Goal: Navigation & Orientation: Understand site structure

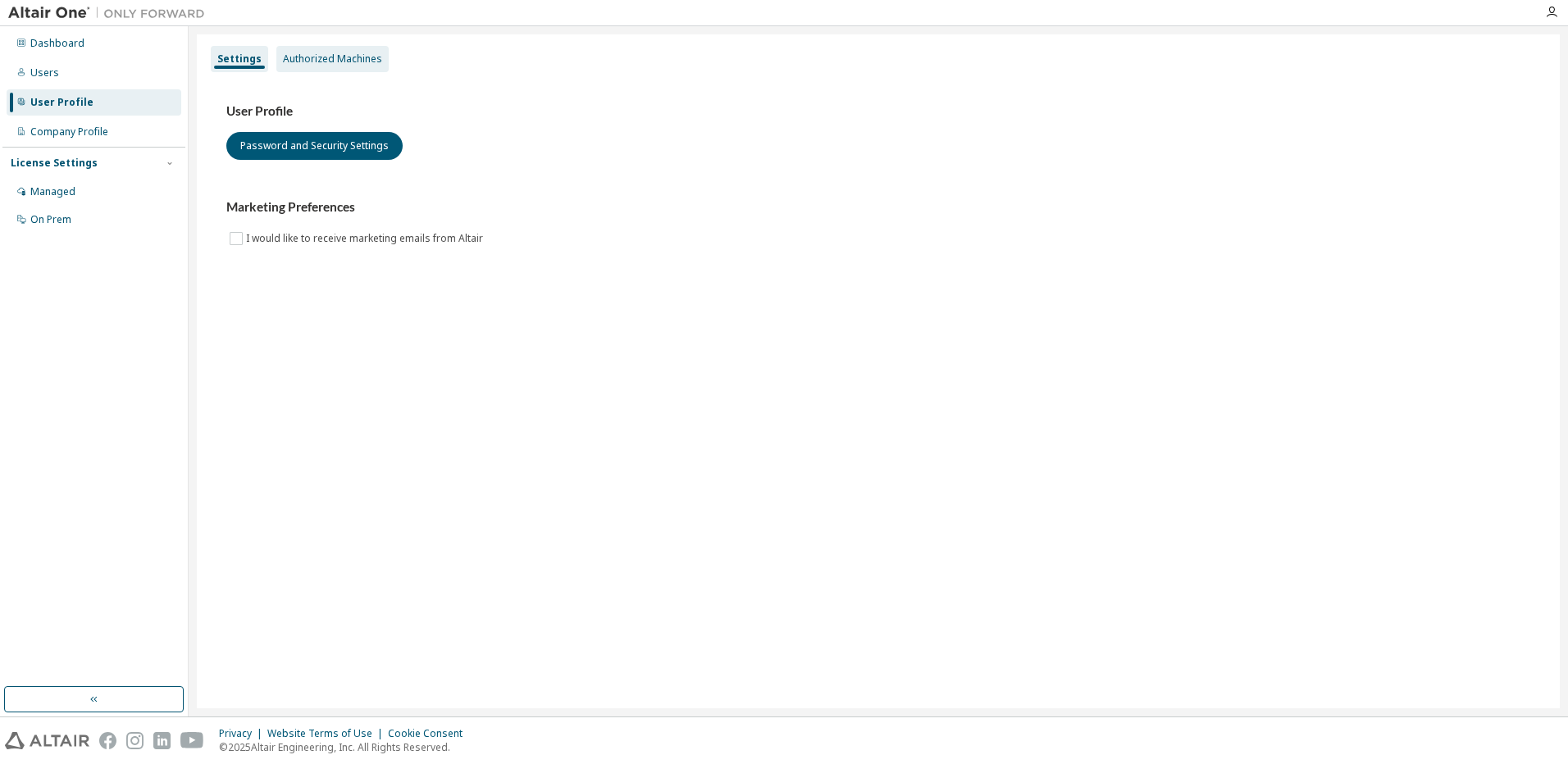
click at [339, 66] on div "Authorized Machines" at bounding box center [333, 58] width 113 height 26
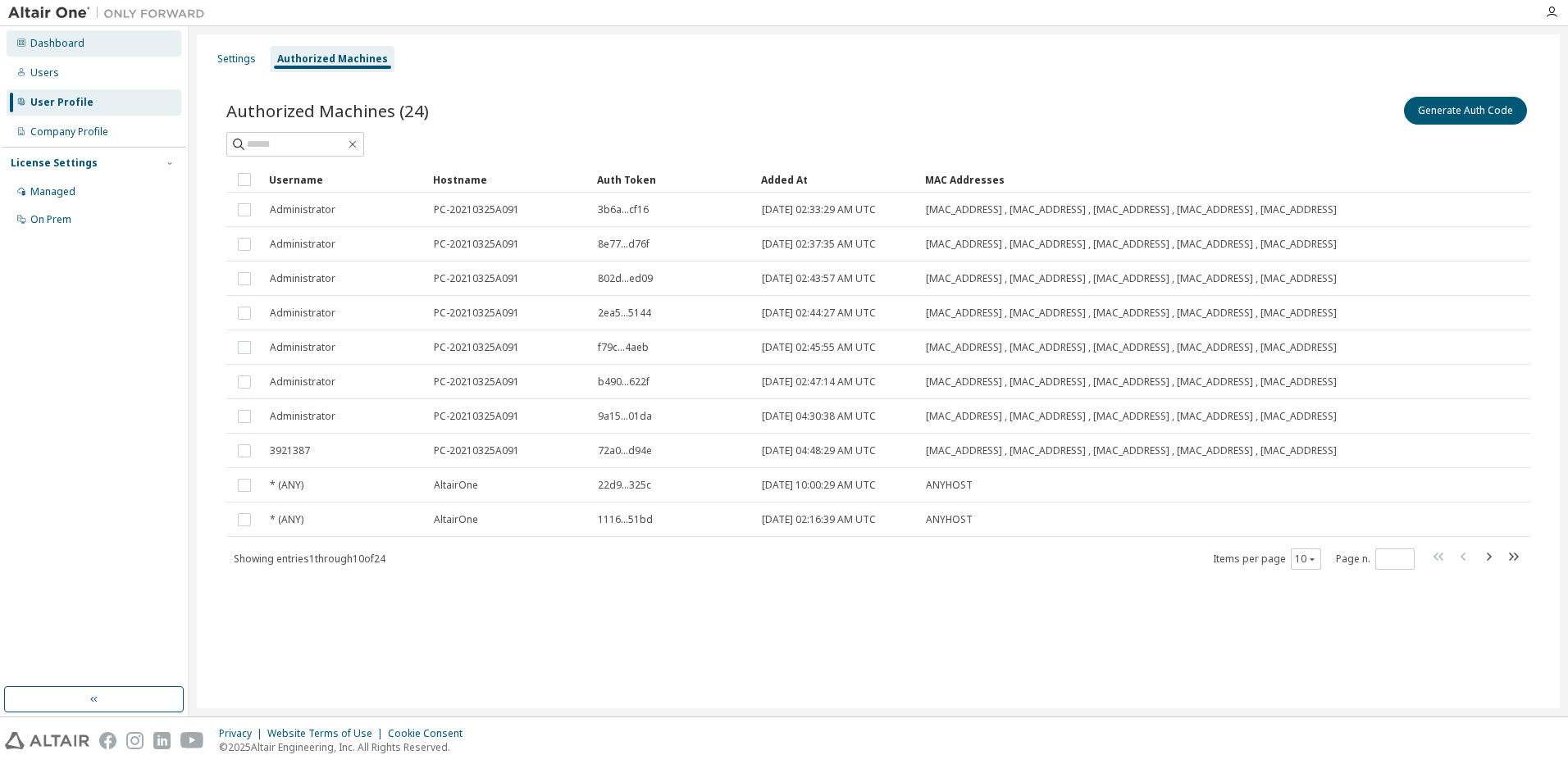
click at [61, 45] on div "Dashboard" at bounding box center [57, 43] width 54 height 13
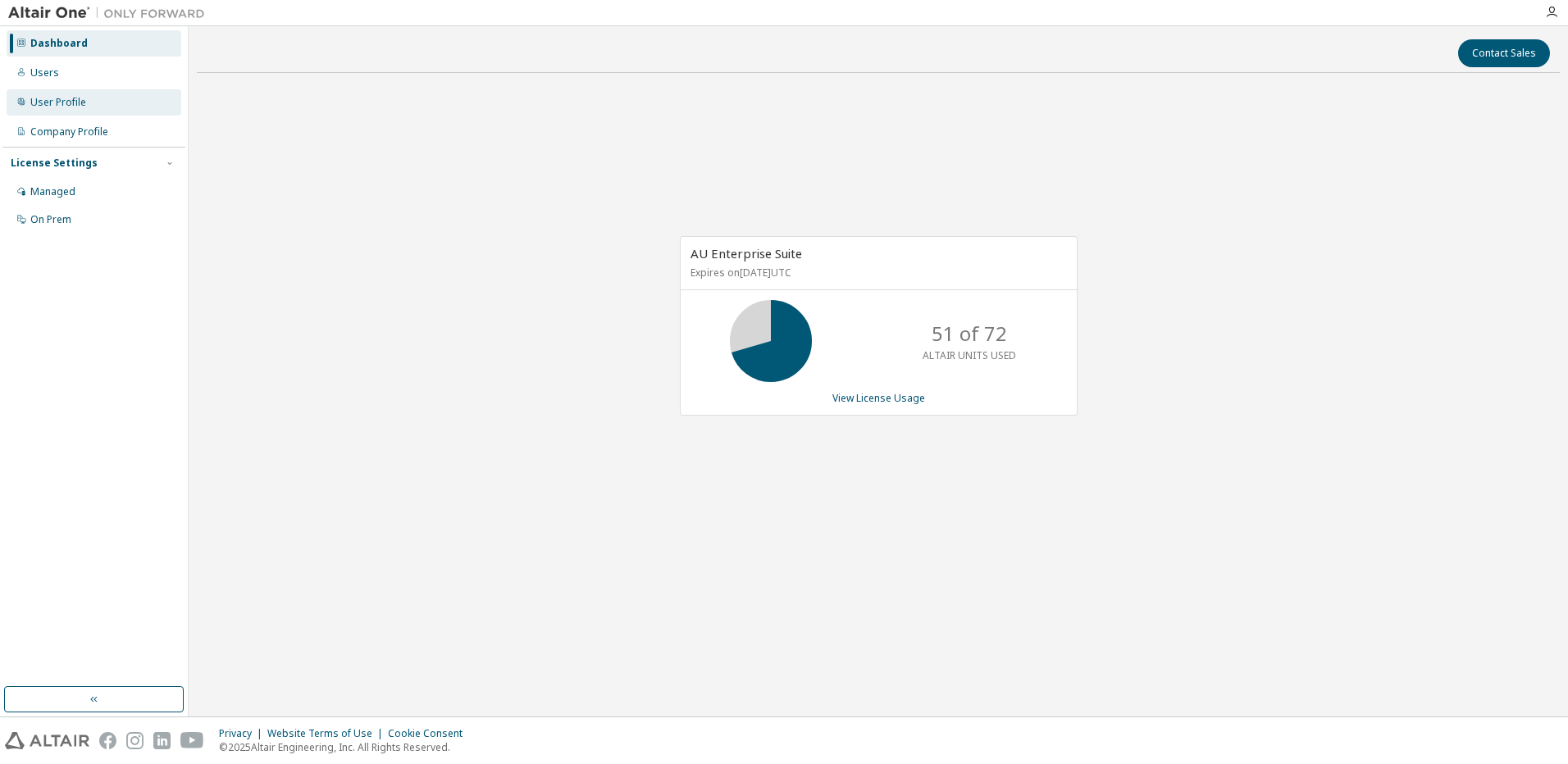
click at [61, 106] on div "User Profile" at bounding box center [58, 102] width 55 height 13
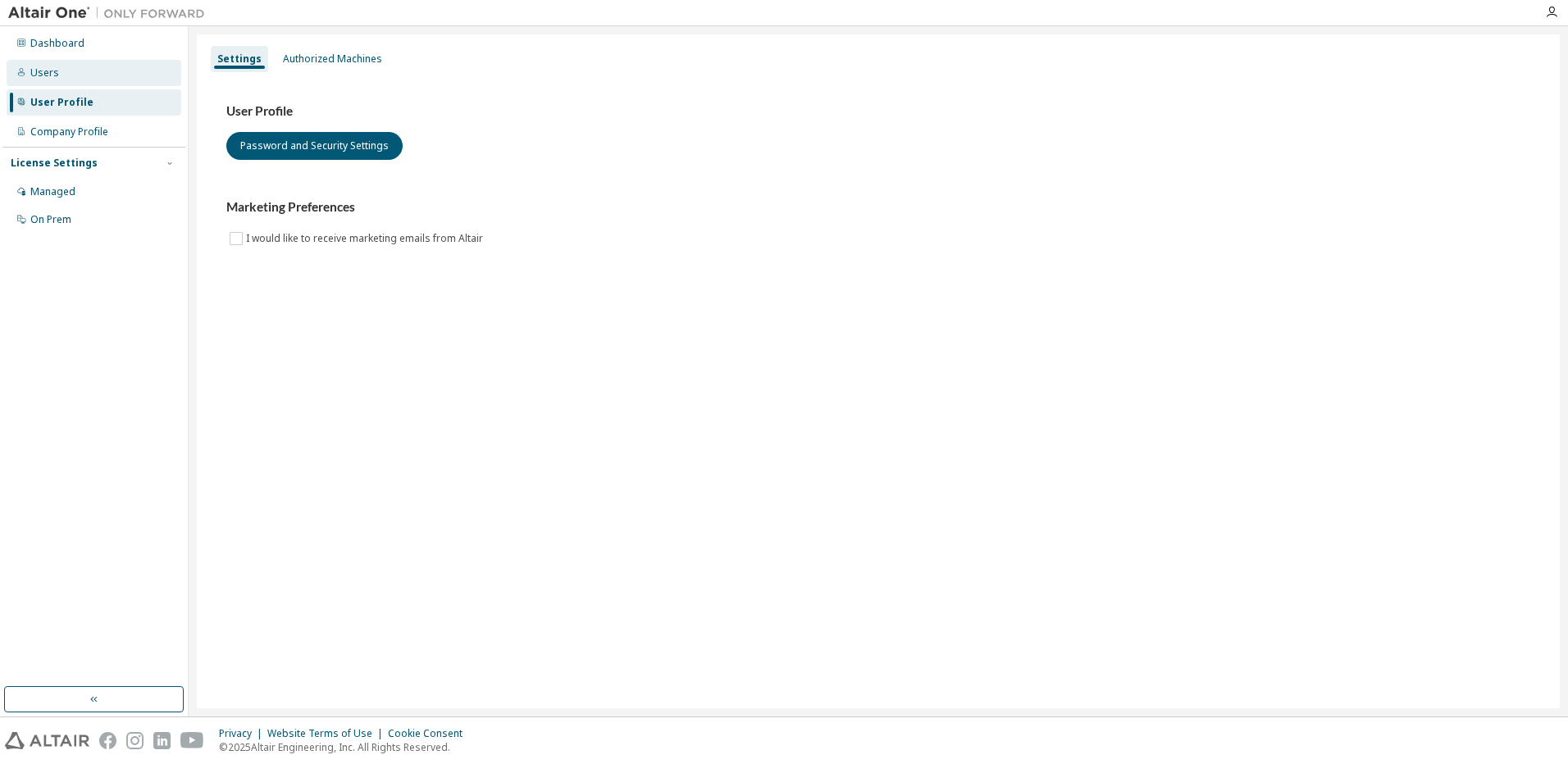
click at [58, 77] on div "Users" at bounding box center [94, 72] width 175 height 26
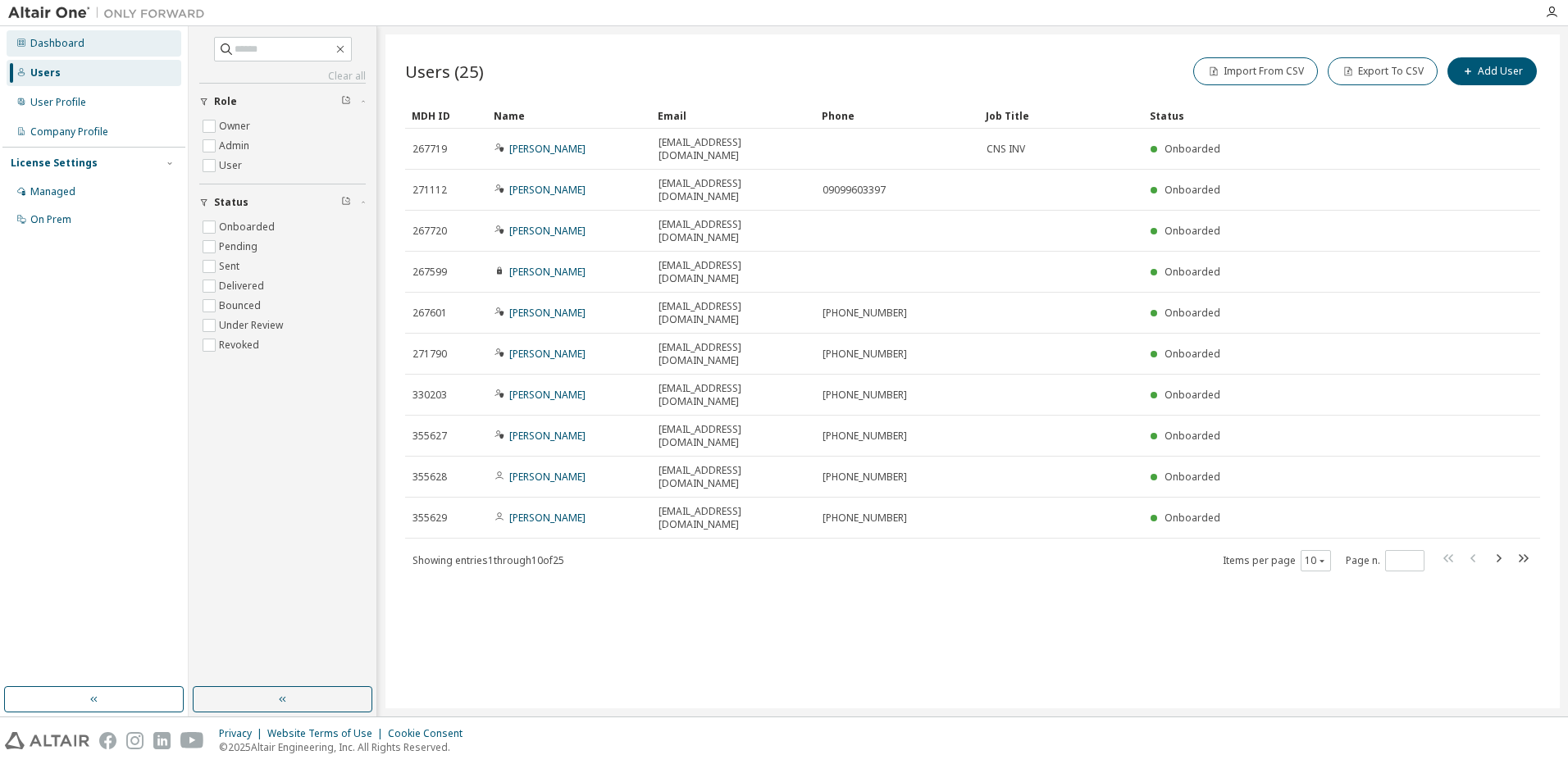
click at [60, 46] on div "Dashboard" at bounding box center [57, 43] width 54 height 13
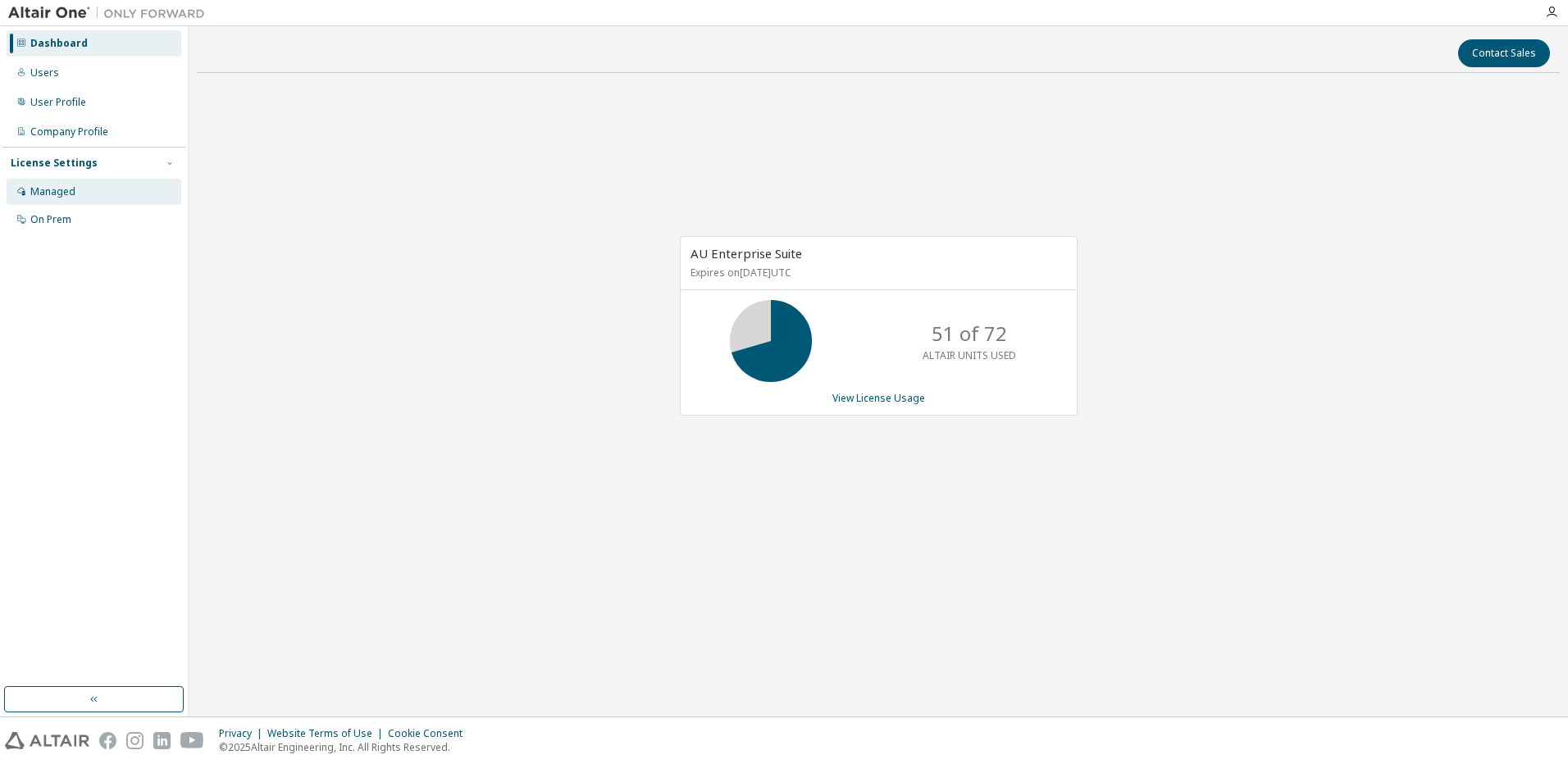
click at [78, 202] on div "Managed" at bounding box center [94, 191] width 175 height 26
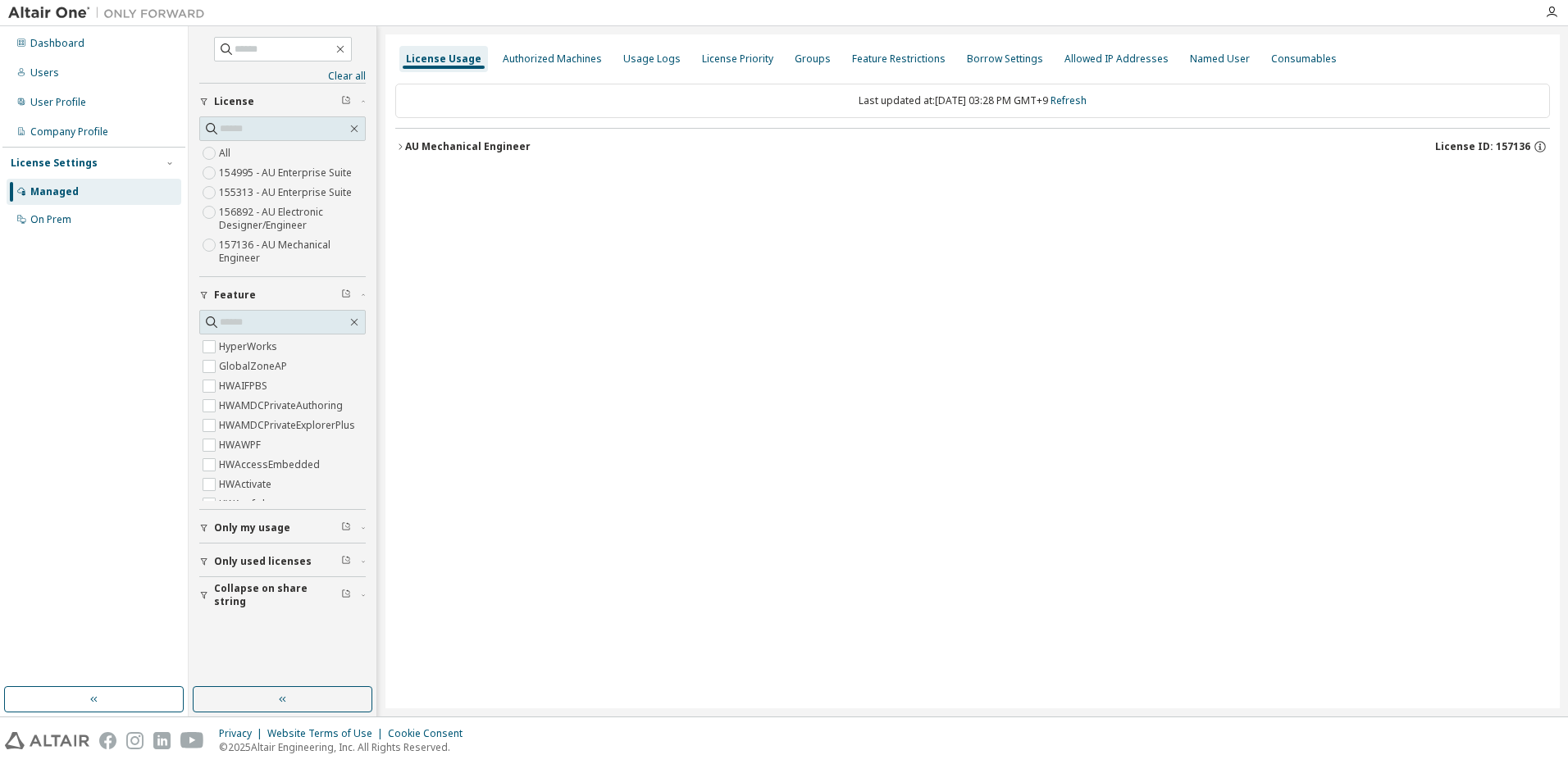
click at [426, 147] on div "AU Mechanical Engineer" at bounding box center [468, 146] width 126 height 13
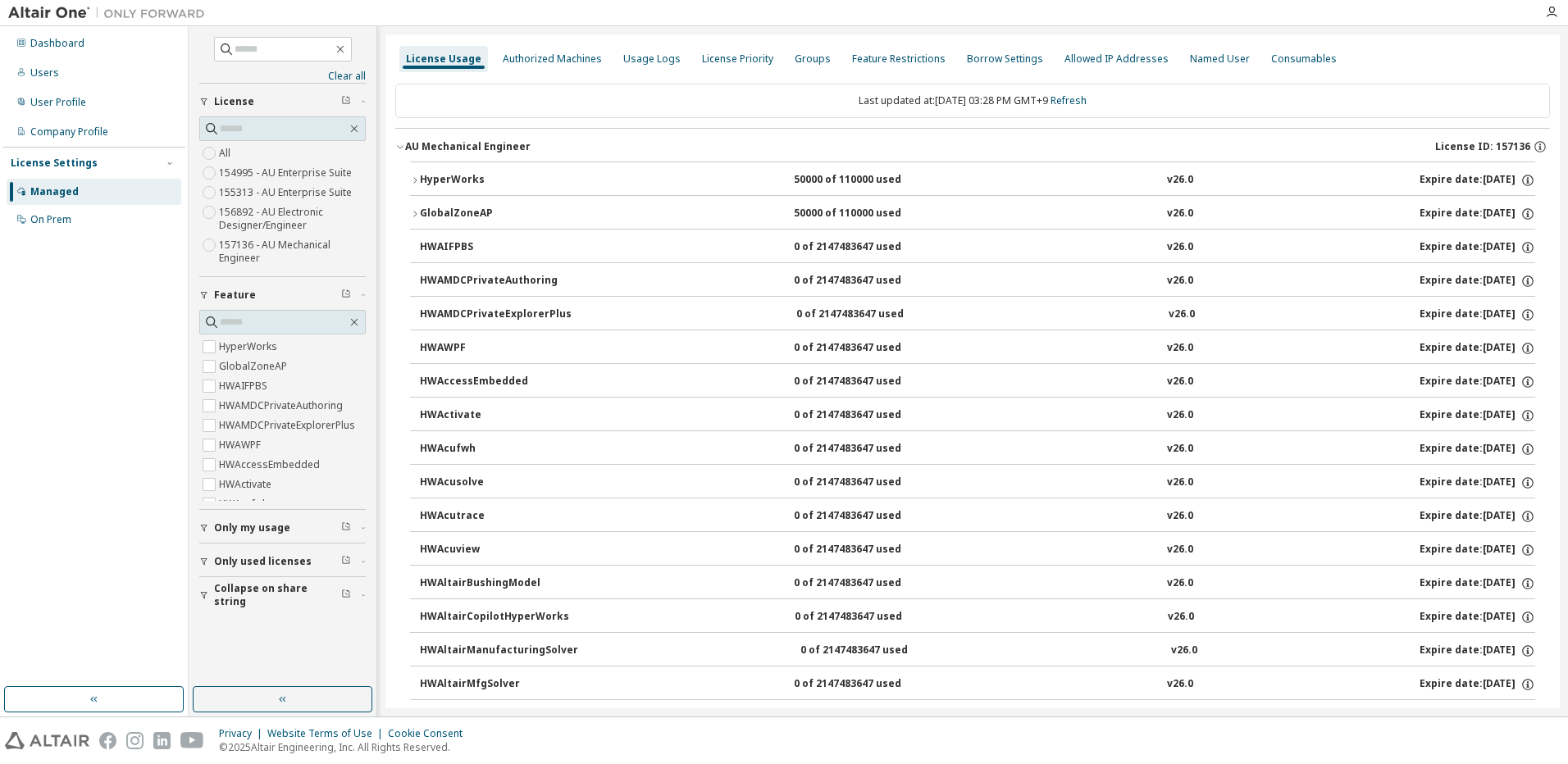
click at [415, 177] on icon "button" at bounding box center [414, 180] width 10 height 10
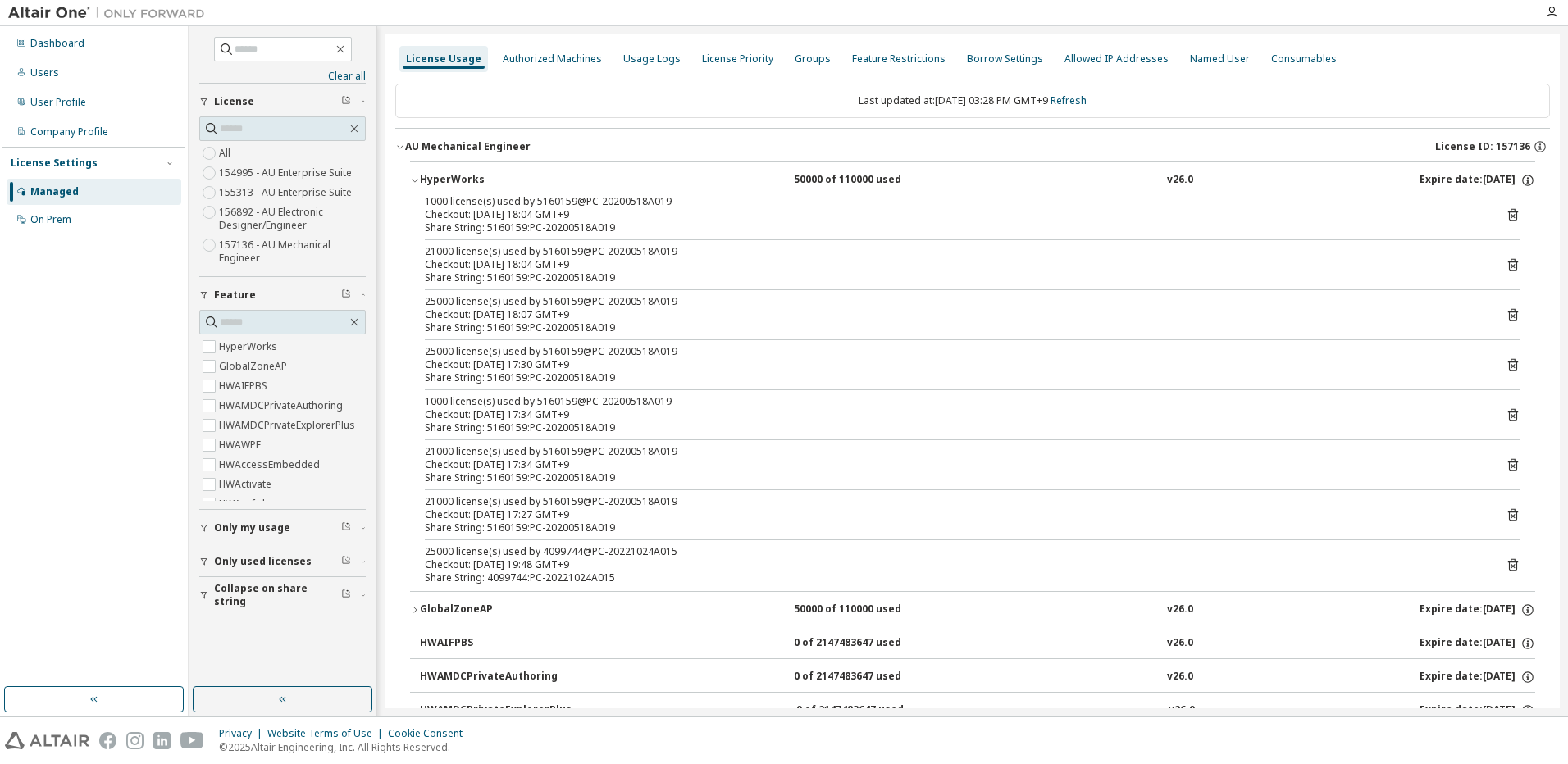
scroll to position [82, 0]
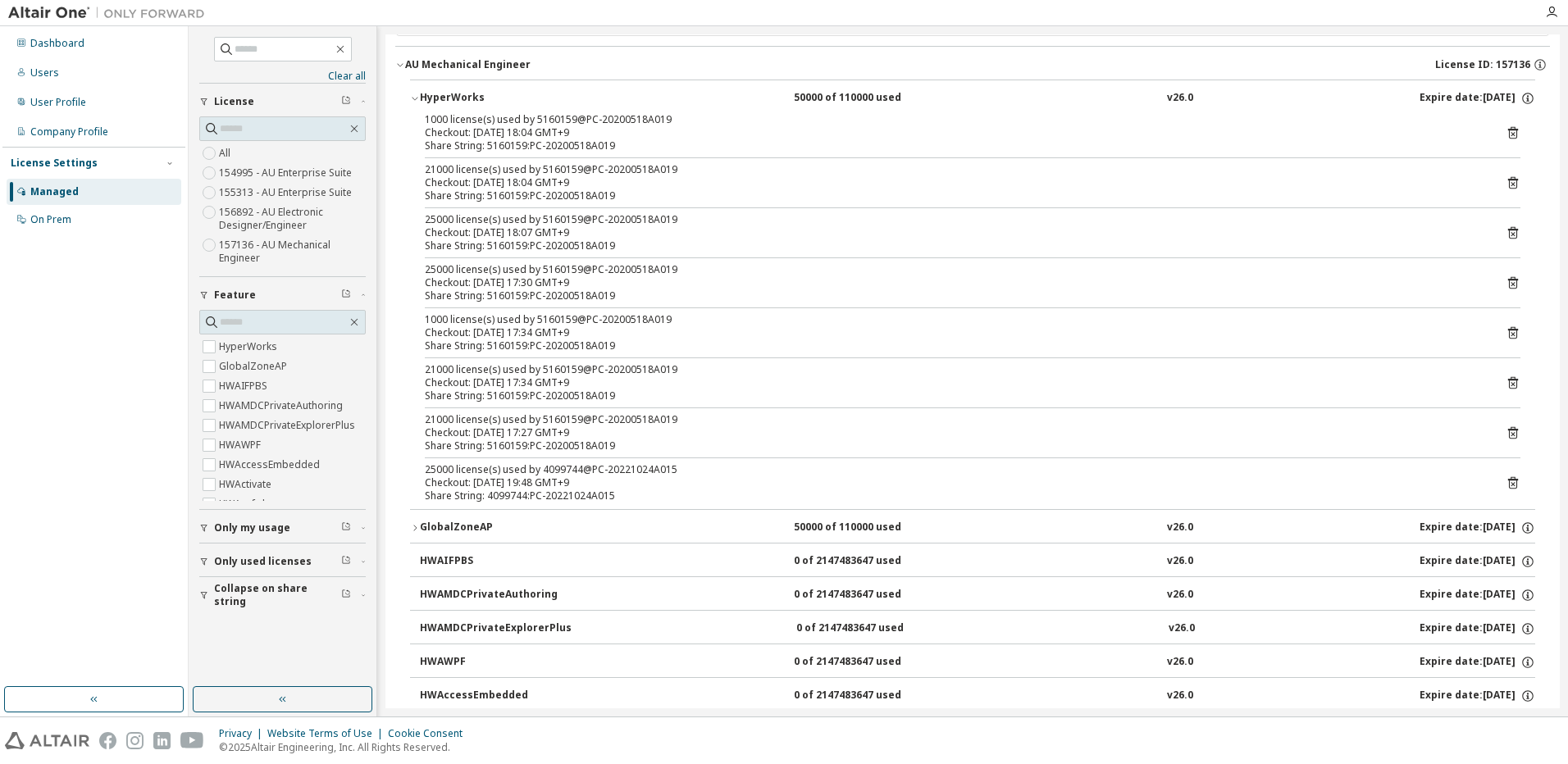
click at [415, 523] on icon "button" at bounding box center [414, 527] width 10 height 10
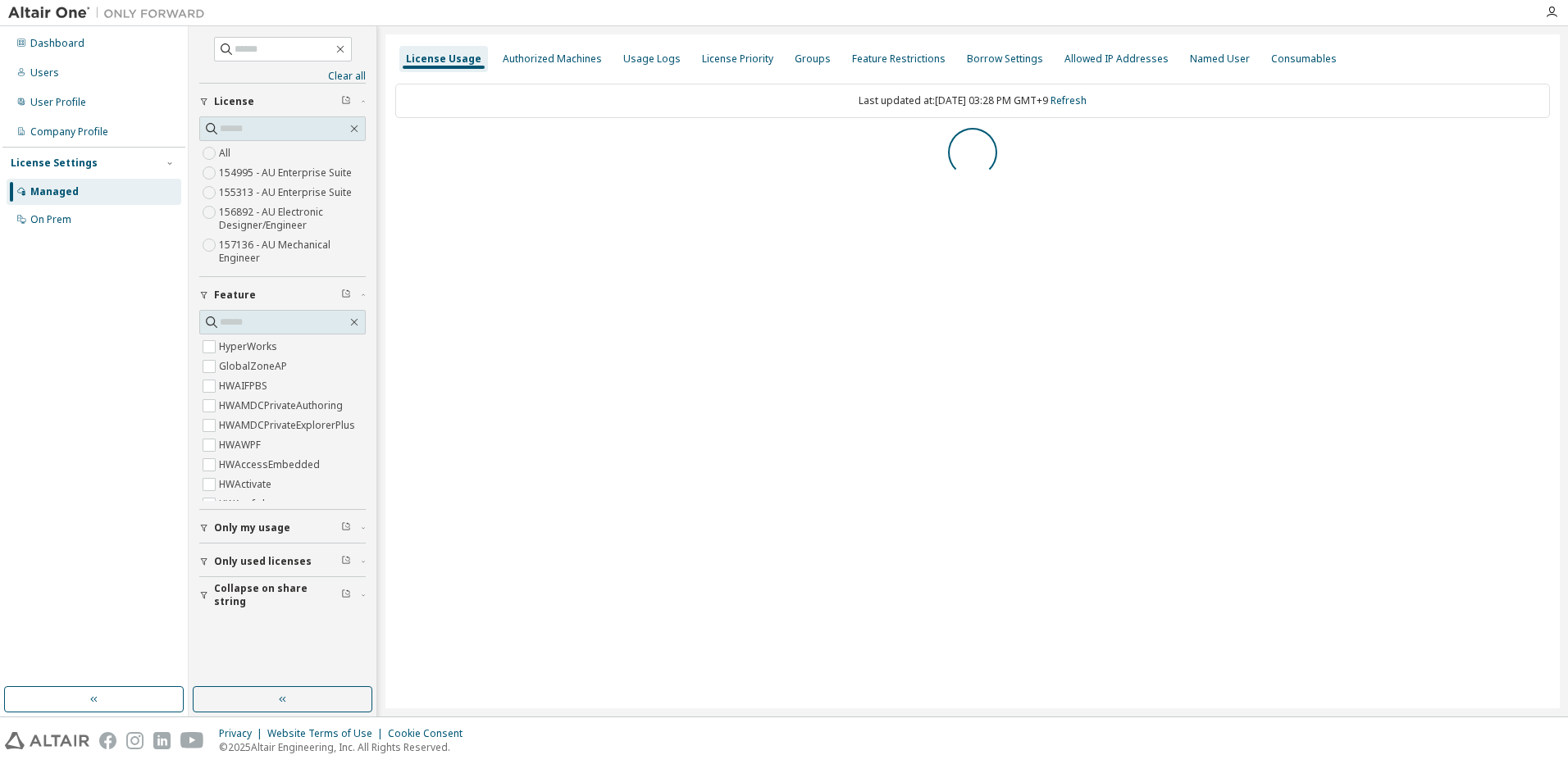
scroll to position [0, 0]
click at [399, 145] on icon "button" at bounding box center [400, 146] width 4 height 5
click at [399, 147] on icon "button" at bounding box center [400, 146] width 10 height 10
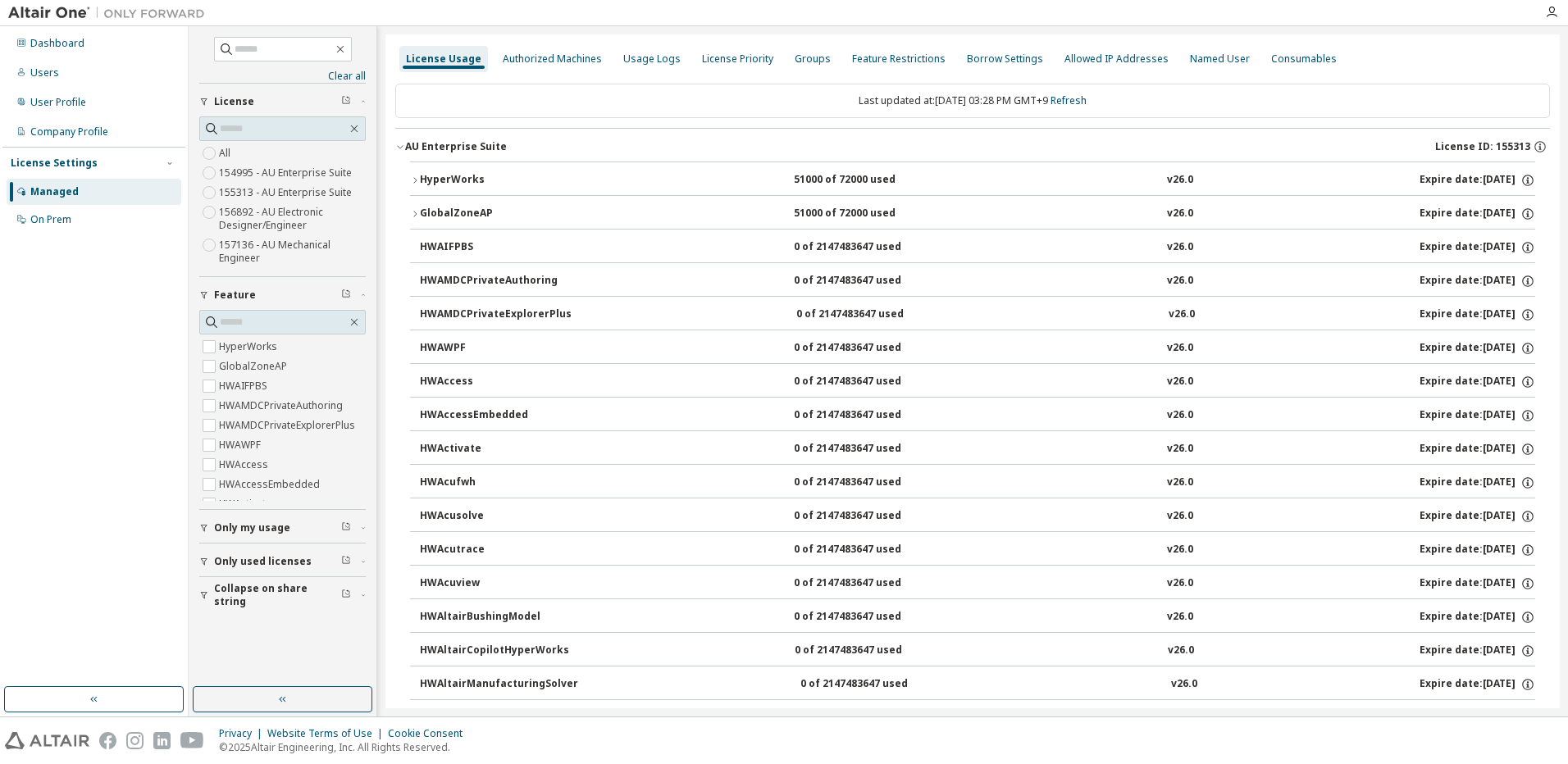
click at [418, 179] on icon "button" at bounding box center [414, 180] width 10 height 10
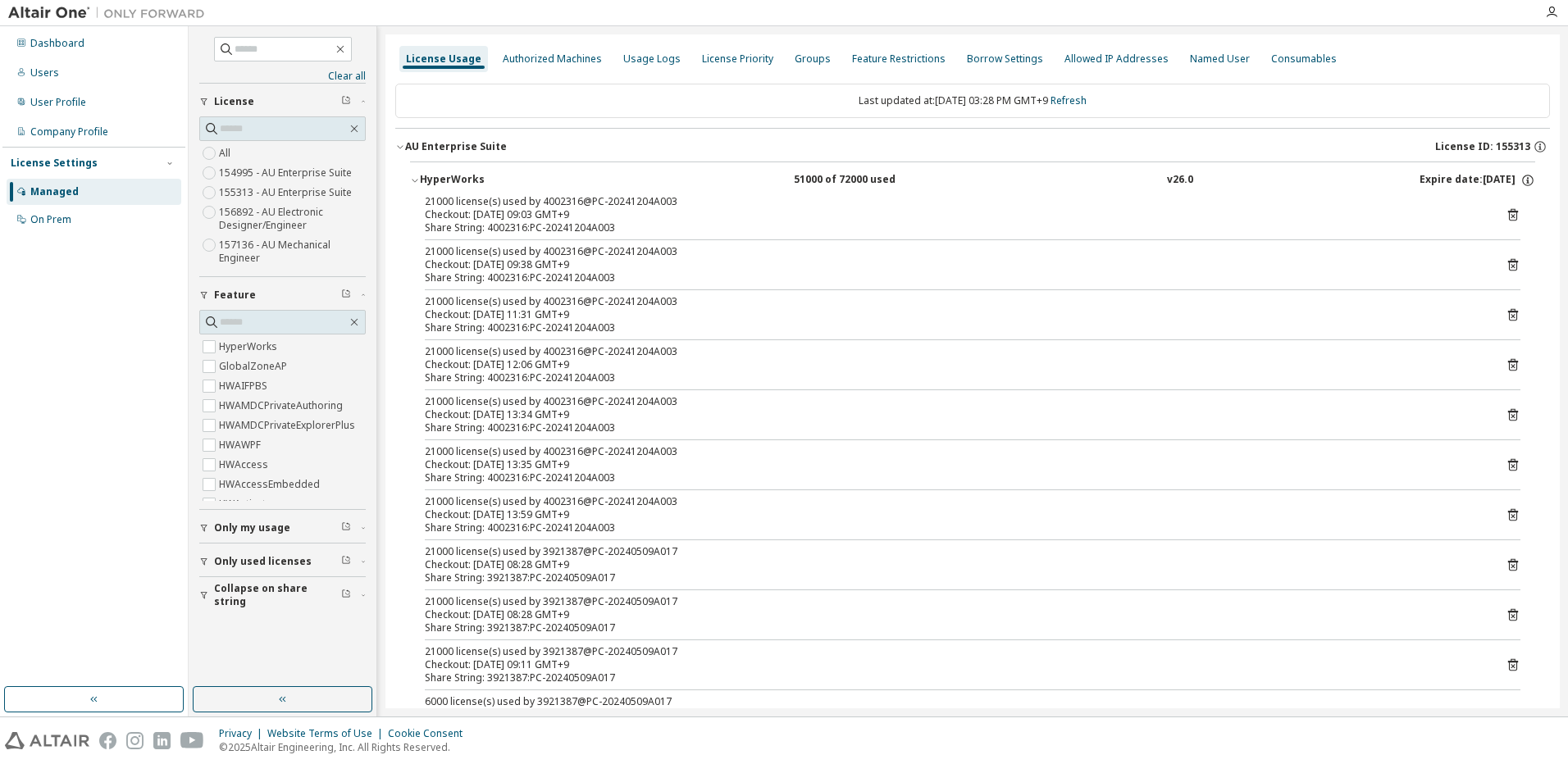
click at [421, 181] on div "HyperWorks" at bounding box center [493, 180] width 147 height 15
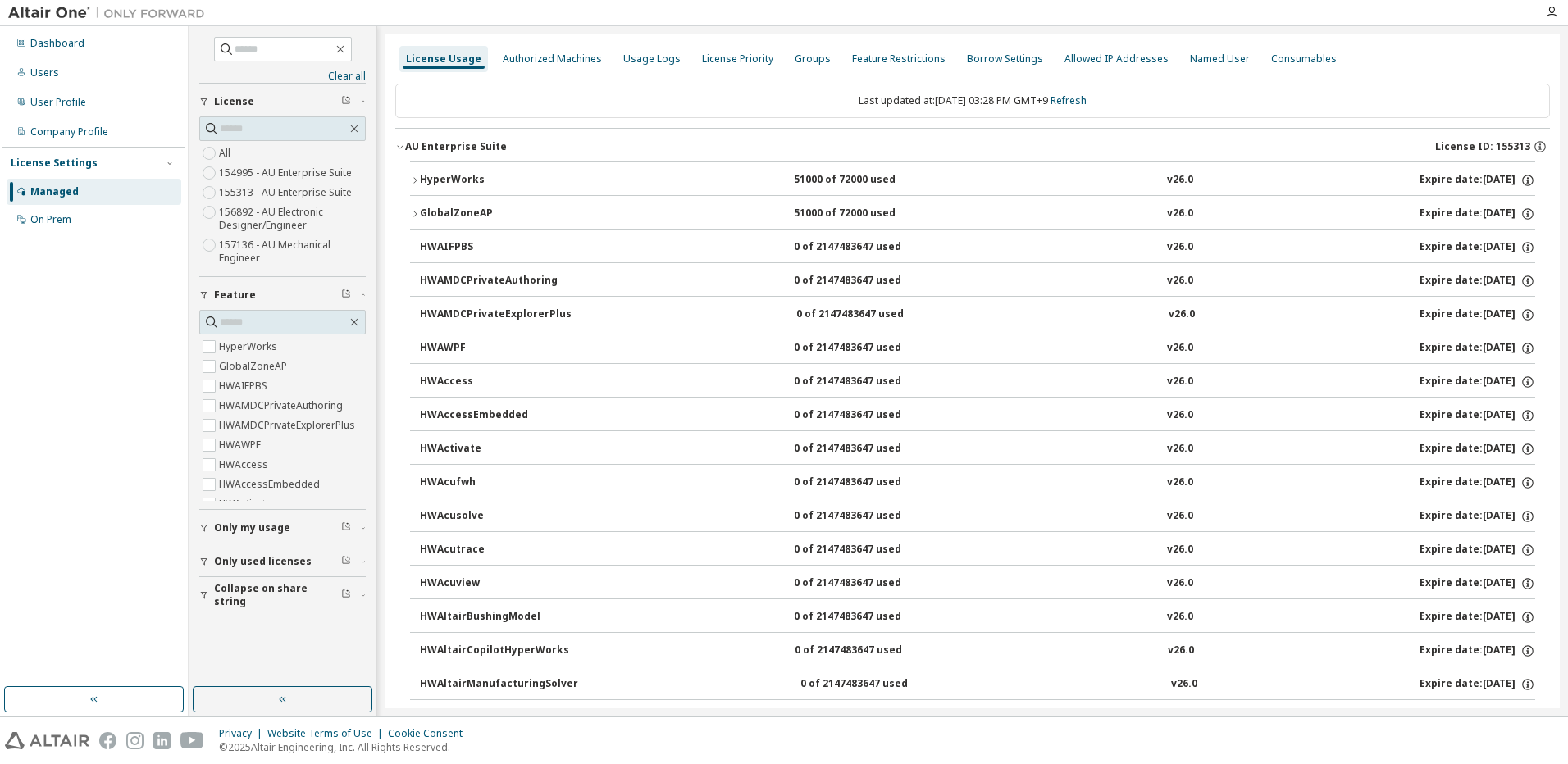
click at [412, 212] on icon "button" at bounding box center [414, 213] width 10 height 10
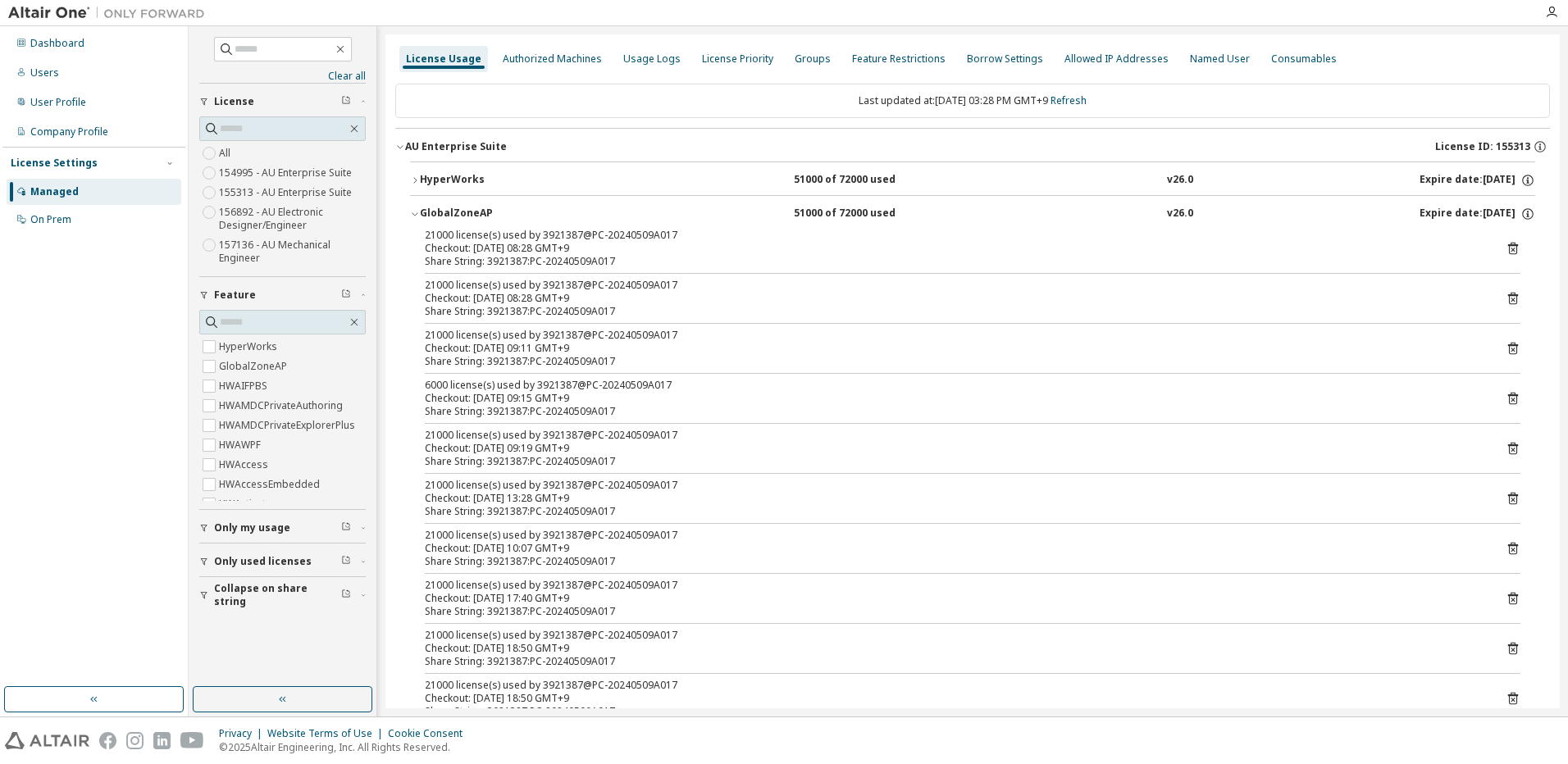
click at [411, 182] on icon "button" at bounding box center [414, 180] width 10 height 10
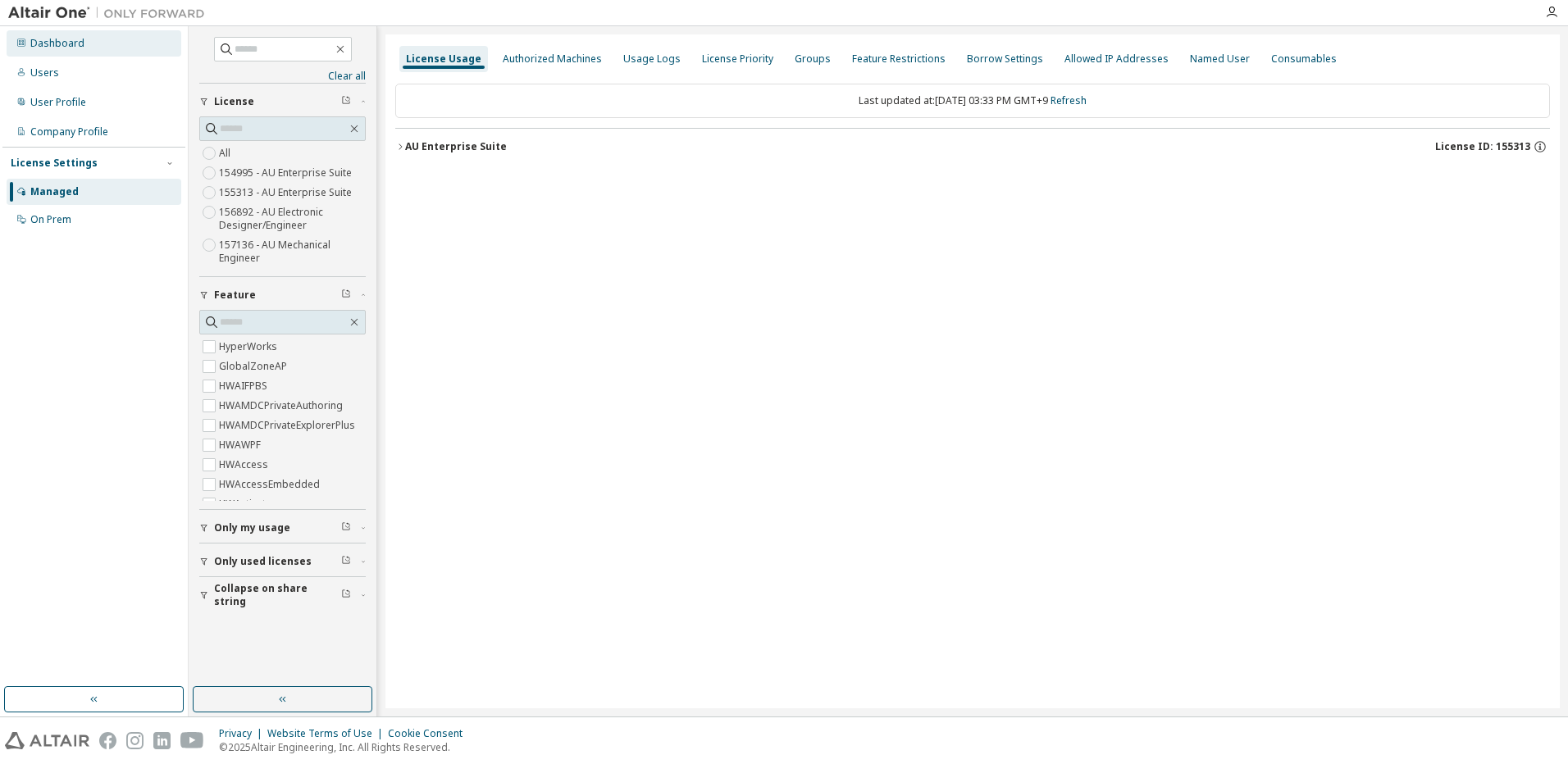
click at [65, 46] on div "Dashboard" at bounding box center [57, 43] width 54 height 13
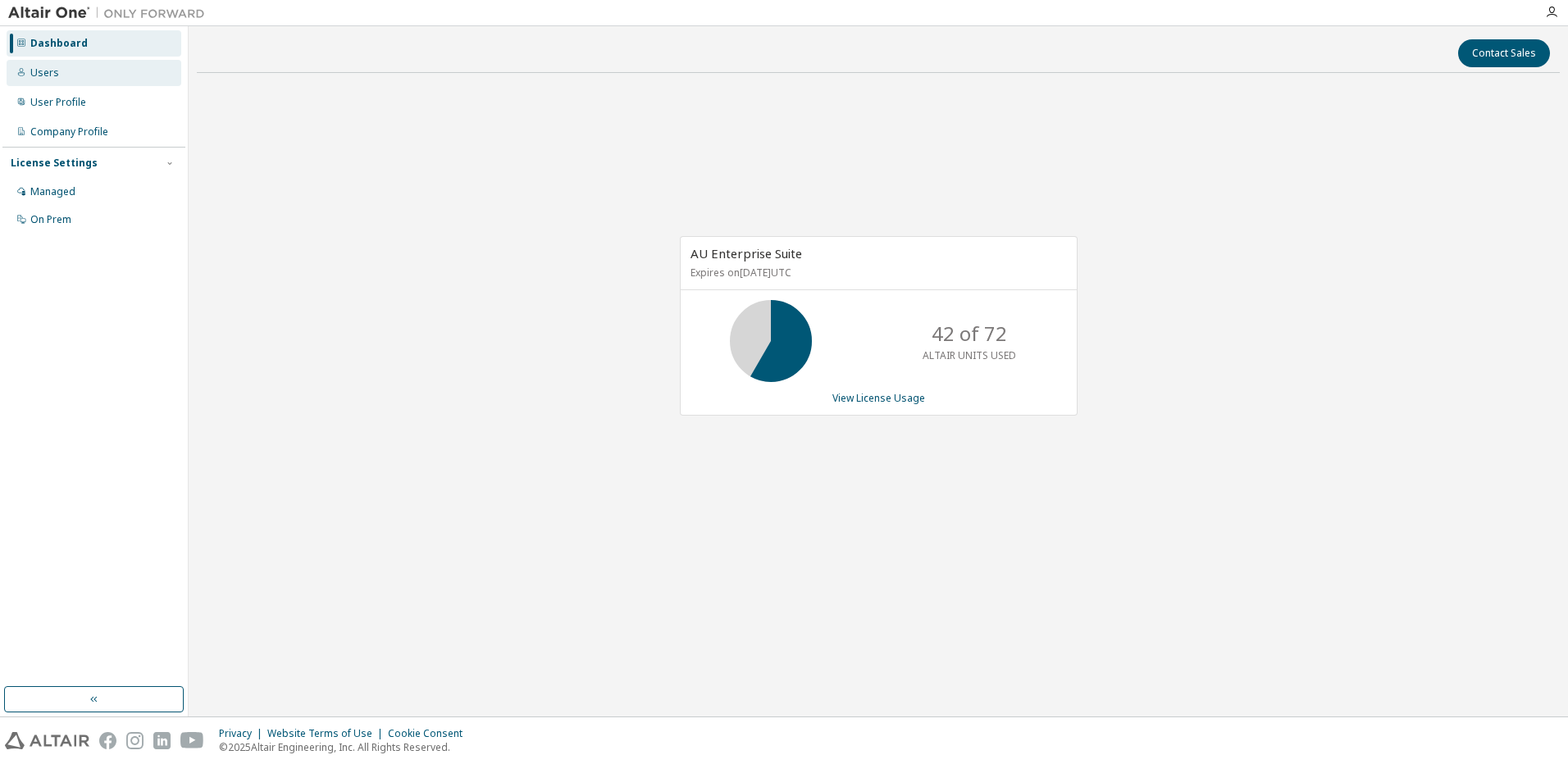
click at [81, 76] on div "Users" at bounding box center [94, 72] width 175 height 26
